Goal: Information Seeking & Learning: Check status

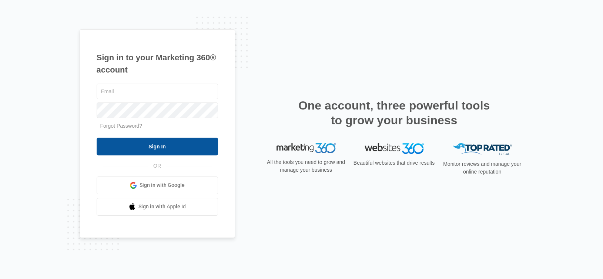
type input "[EMAIL_ADDRESS][DOMAIN_NAME]"
click at [180, 144] on input "Sign In" at bounding box center [157, 147] width 121 height 18
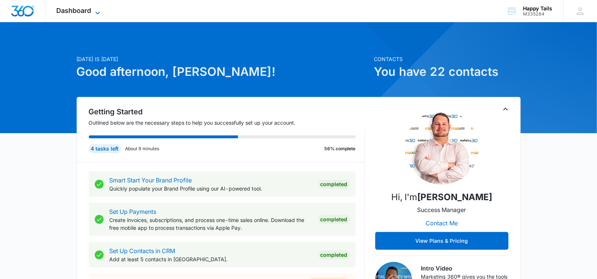
click at [99, 12] on icon at bounding box center [97, 12] width 4 height 3
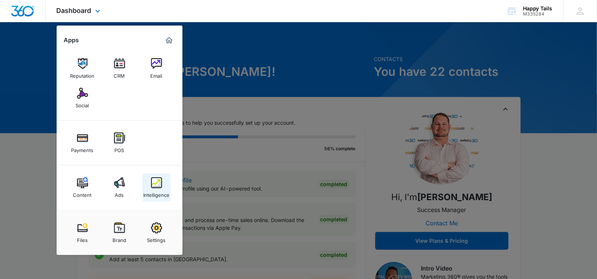
click at [157, 185] on img at bounding box center [156, 182] width 11 height 11
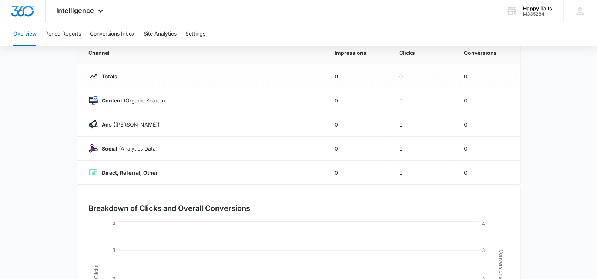
scroll to position [67, 0]
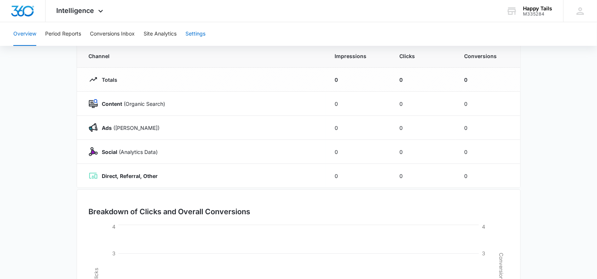
click at [197, 36] on button "Settings" at bounding box center [195, 34] width 20 height 24
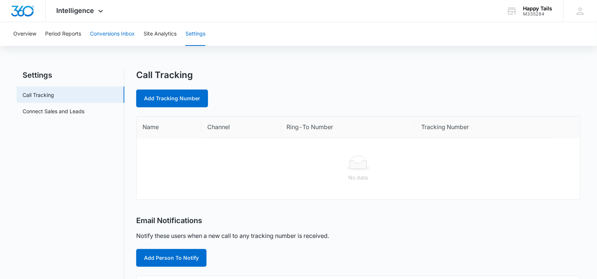
click at [109, 34] on button "Conversions Inbox" at bounding box center [112, 34] width 45 height 24
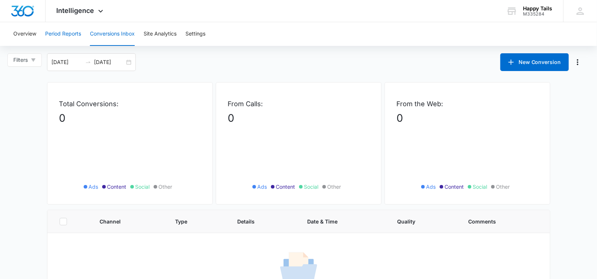
click at [71, 36] on button "Period Reports" at bounding box center [63, 34] width 36 height 24
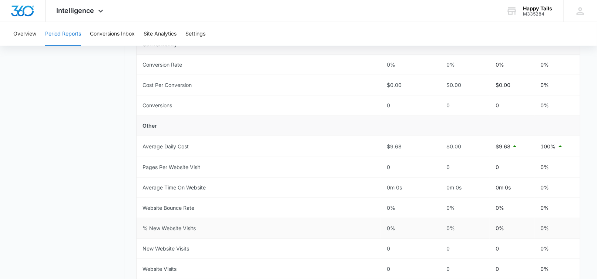
scroll to position [259, 0]
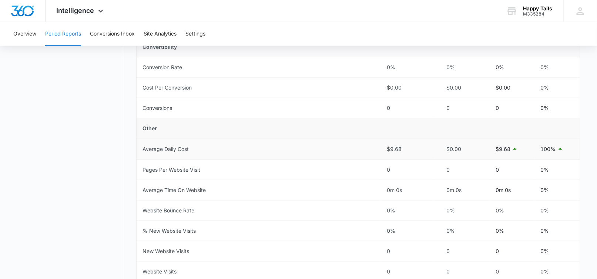
click at [392, 147] on div "$9.68" at bounding box center [408, 149] width 43 height 8
click at [502, 148] on p "$9.68" at bounding box center [502, 149] width 15 height 8
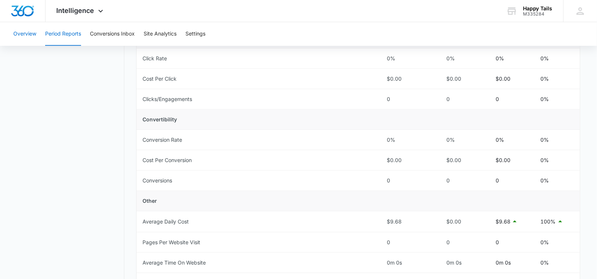
scroll to position [185, 0]
click at [22, 33] on button "Overview" at bounding box center [24, 34] width 23 height 24
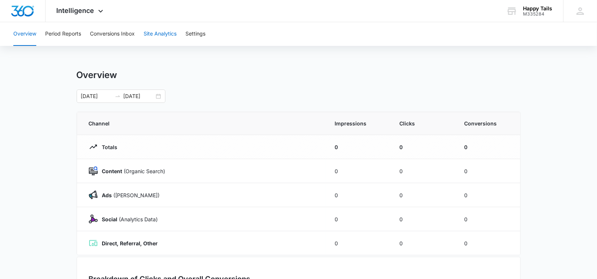
click at [161, 34] on button "Site Analytics" at bounding box center [160, 34] width 33 height 24
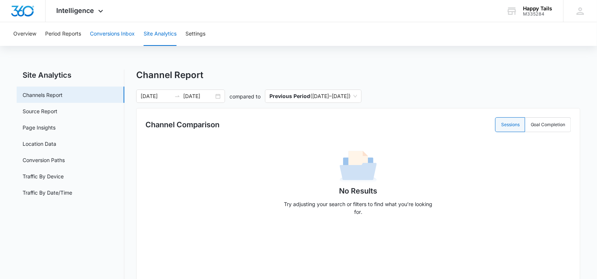
click at [107, 33] on button "Conversions Inbox" at bounding box center [112, 34] width 45 height 24
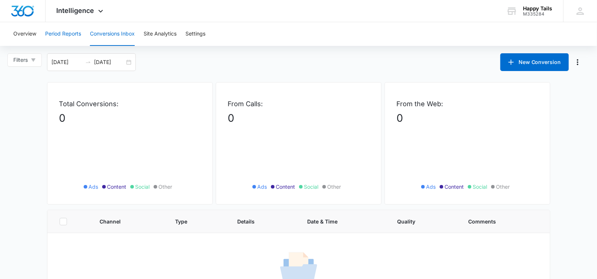
click at [65, 31] on button "Period Reports" at bounding box center [63, 34] width 36 height 24
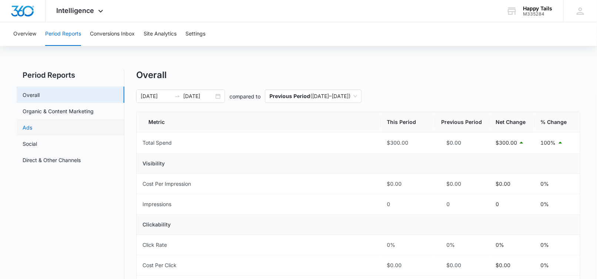
click at [27, 127] on link "Ads" at bounding box center [28, 128] width 10 height 8
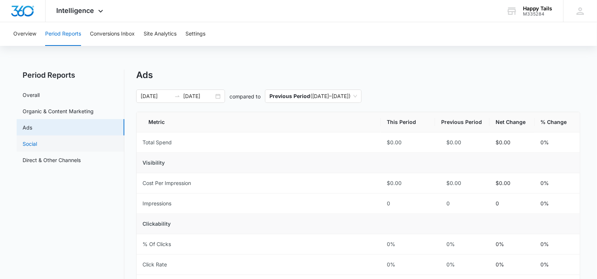
click at [30, 144] on link "Social" at bounding box center [30, 144] width 14 height 8
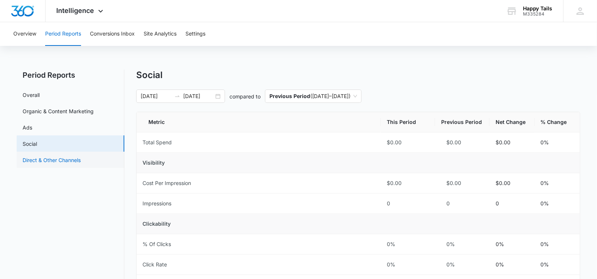
click at [57, 158] on link "Direct & Other Channels" at bounding box center [52, 160] width 58 height 8
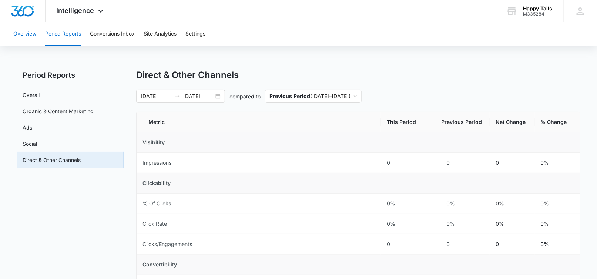
click at [21, 32] on button "Overview" at bounding box center [24, 34] width 23 height 24
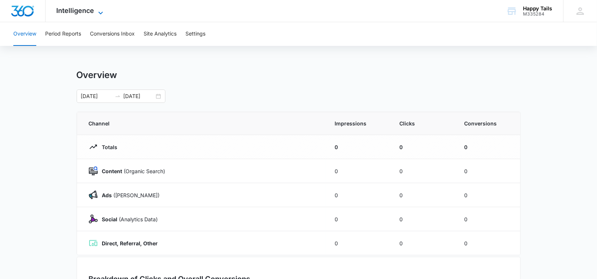
click at [88, 10] on span "Intelligence" at bounding box center [76, 11] width 38 height 8
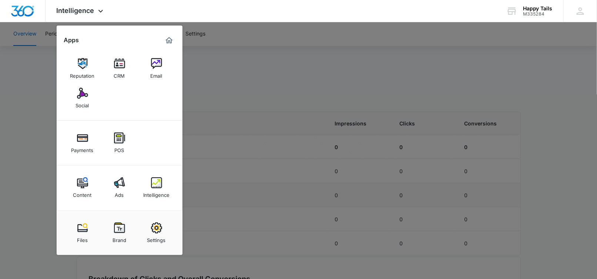
click at [85, 187] on img at bounding box center [82, 182] width 11 height 11
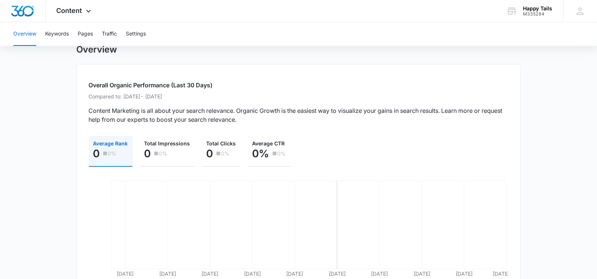
scroll to position [23, 0]
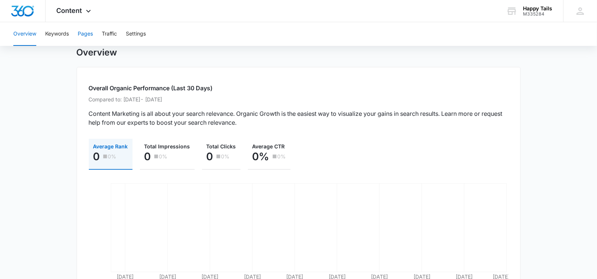
click at [87, 33] on button "Pages" at bounding box center [85, 34] width 15 height 24
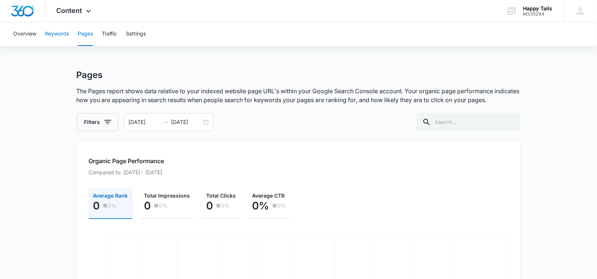
click at [59, 33] on button "Keywords" at bounding box center [57, 34] width 24 height 24
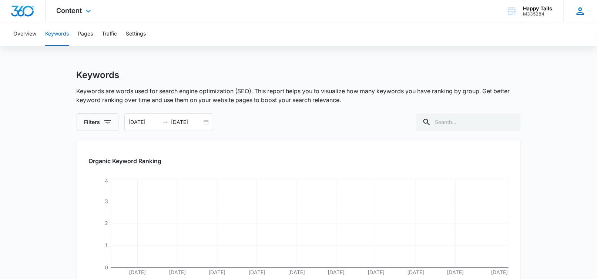
click at [579, 13] on icon at bounding box center [579, 11] width 11 height 11
